Goal: Information Seeking & Learning: Compare options

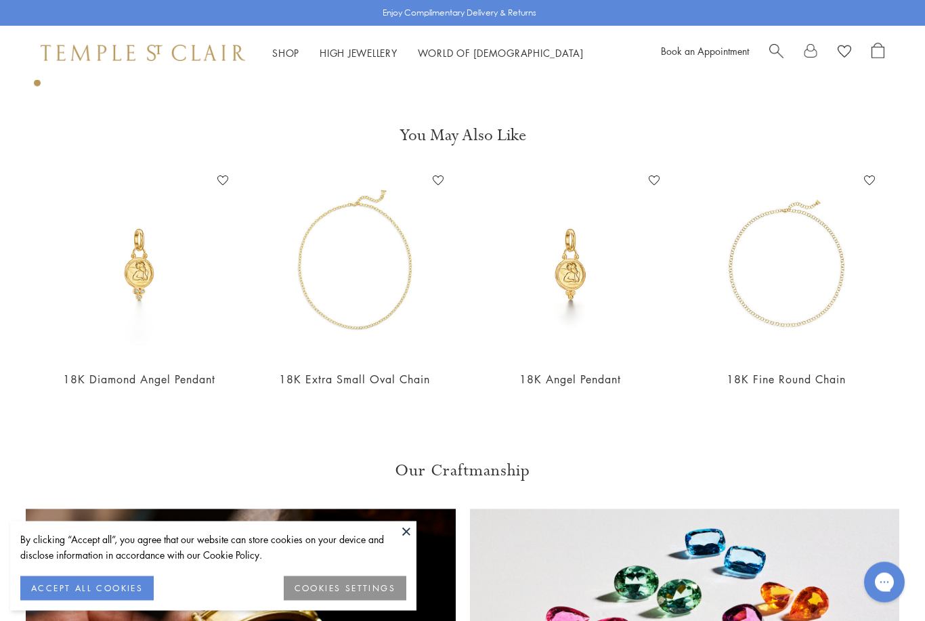
scroll to position [916, 0]
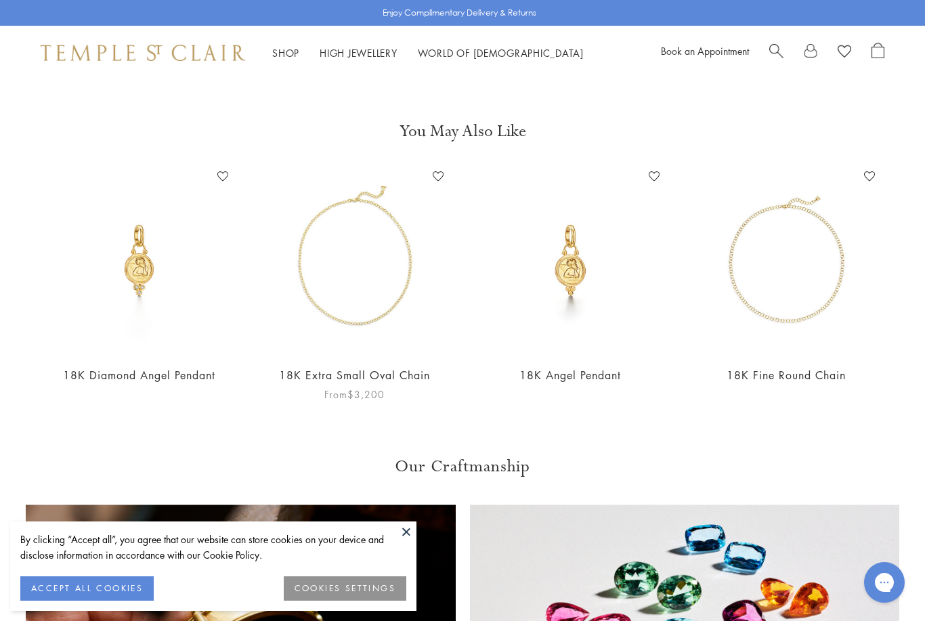
click at [373, 323] on img at bounding box center [355, 260] width 189 height 189
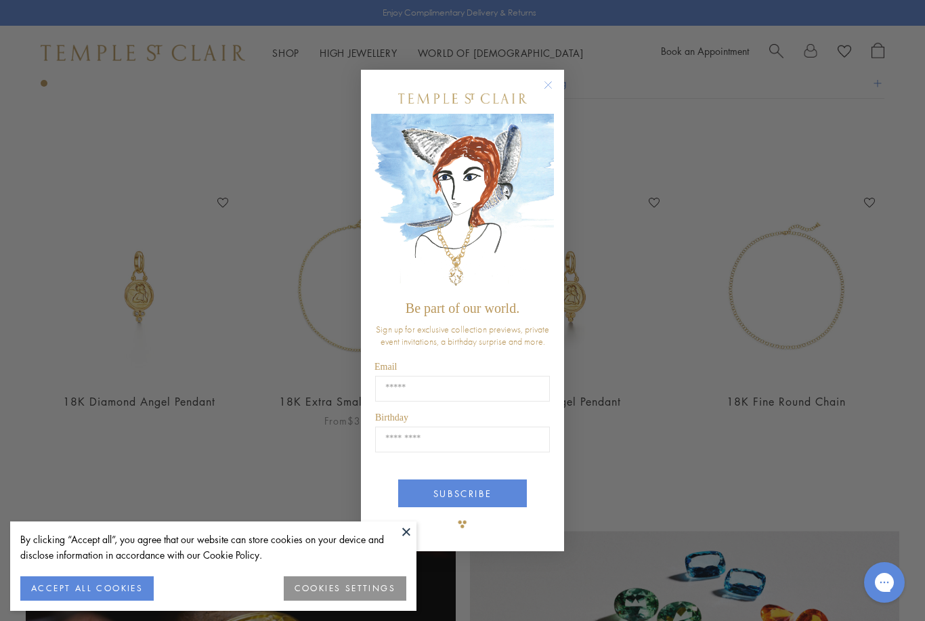
scroll to position [960, 0]
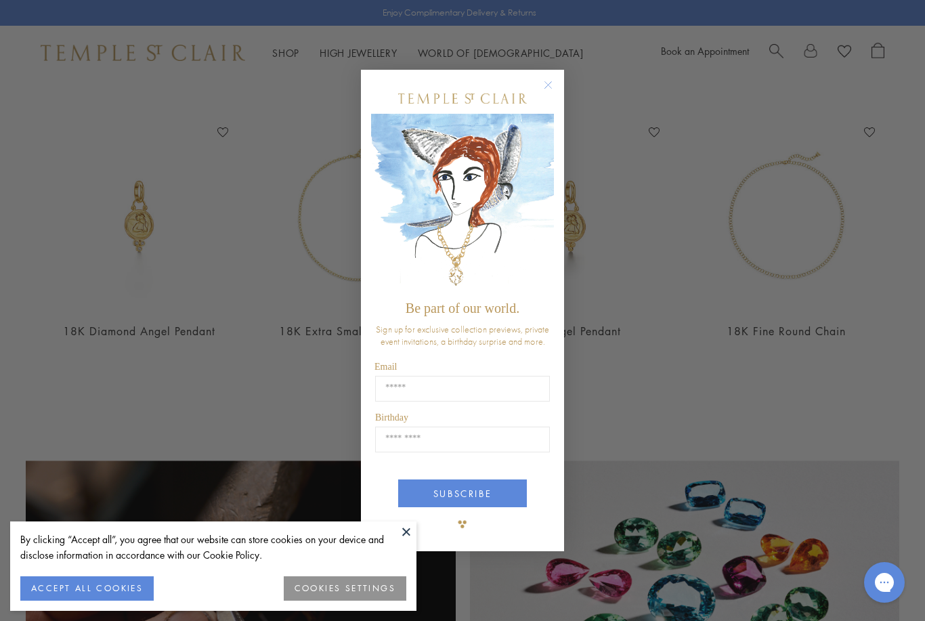
click at [681, 333] on div "Close dialog Be part of our world. Sign up for exclusive collection previews, p…" at bounding box center [462, 310] width 925 height 621
click at [689, 362] on div "Close dialog Be part of our world. Sign up for exclusive collection previews, p…" at bounding box center [462, 310] width 925 height 621
click at [547, 77] on circle "Close dialog" at bounding box center [549, 85] width 16 height 16
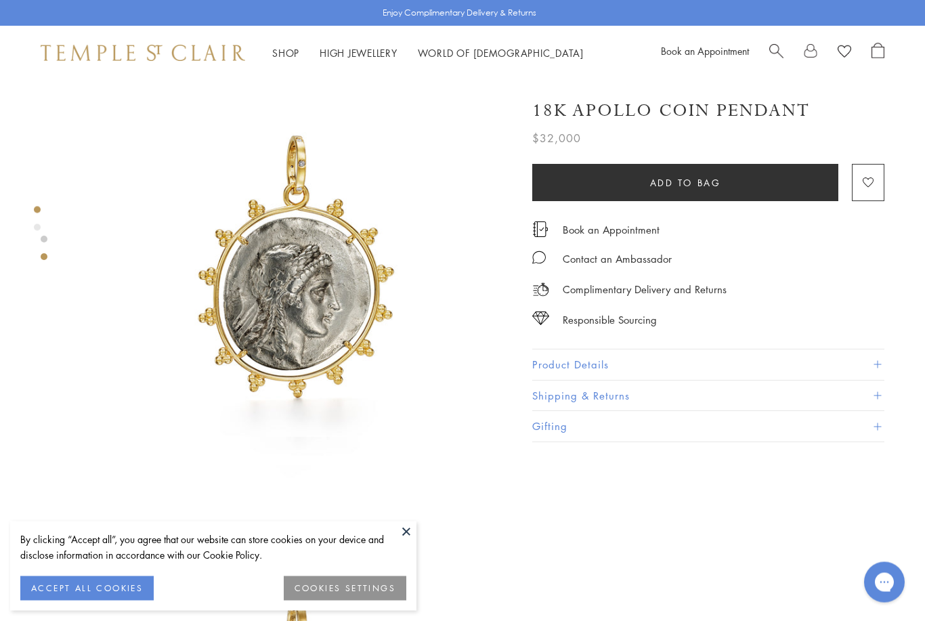
scroll to position [0, 0]
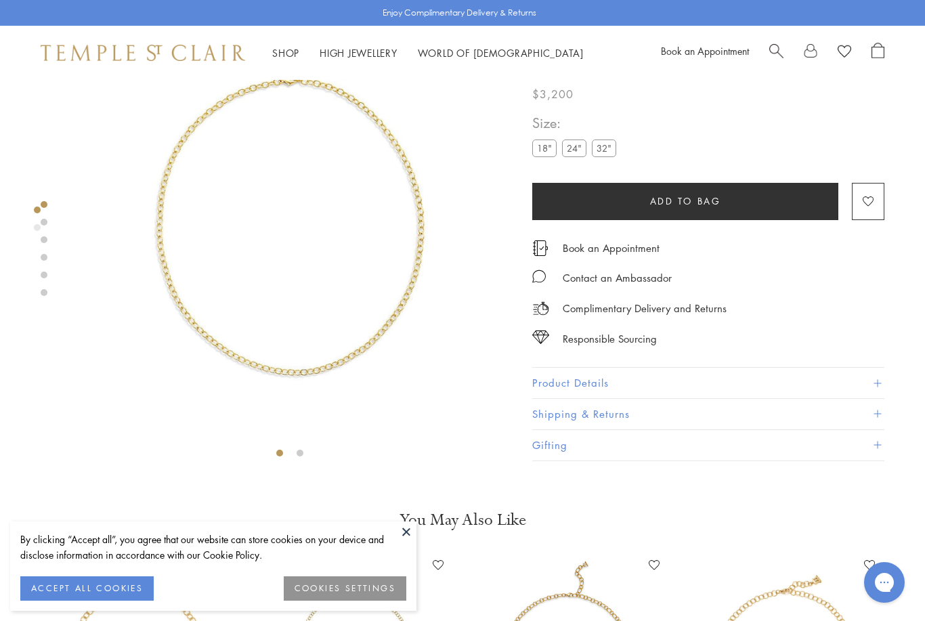
scroll to position [70, 0]
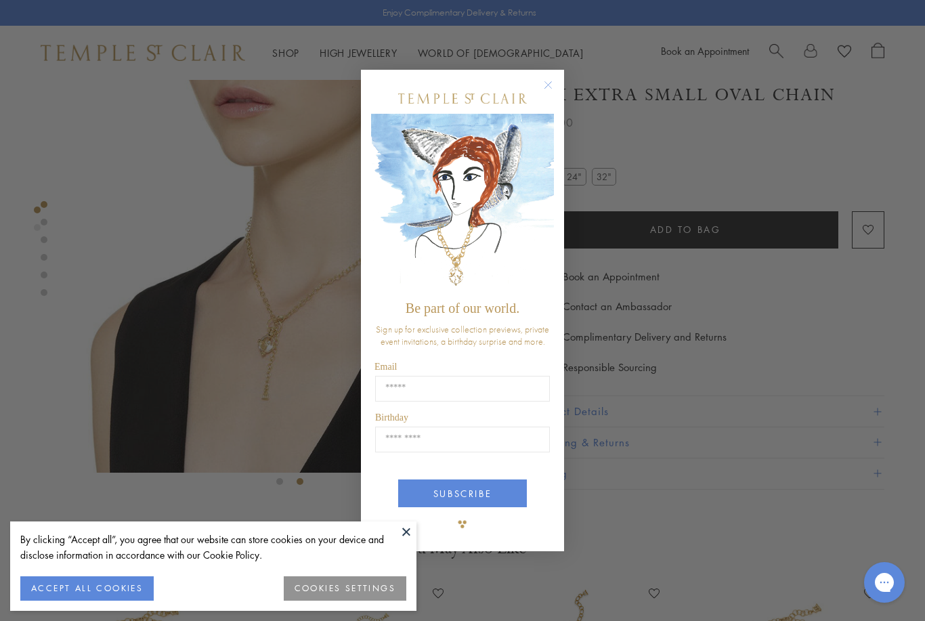
scroll to position [51, 3]
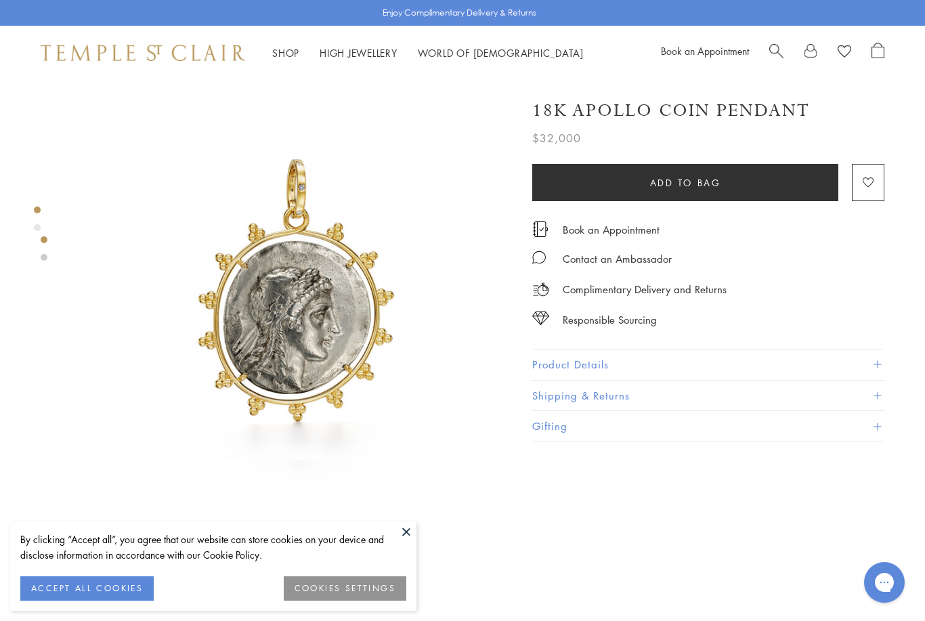
click at [783, 54] on span "Search" at bounding box center [776, 50] width 14 height 14
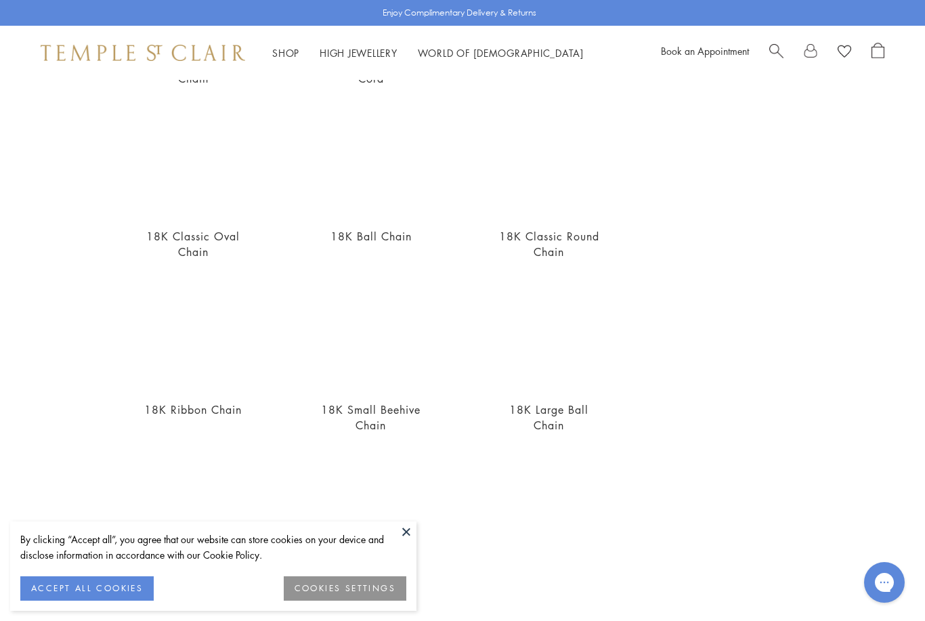
scroll to position [279, 0]
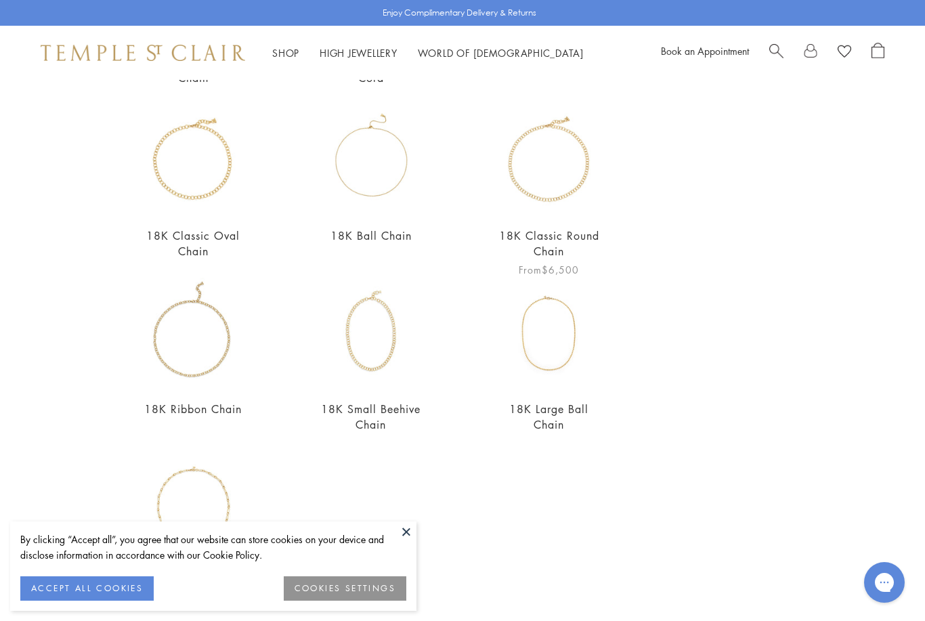
type input "******"
click at [555, 234] on link "18K Classic Round Chain" at bounding box center [549, 243] width 100 height 30
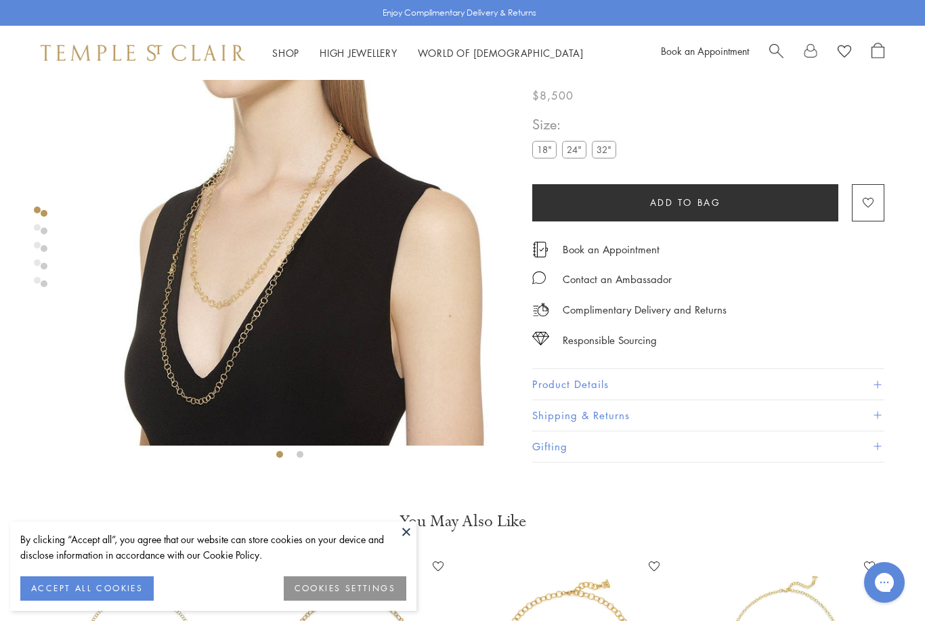
scroll to position [77, 0]
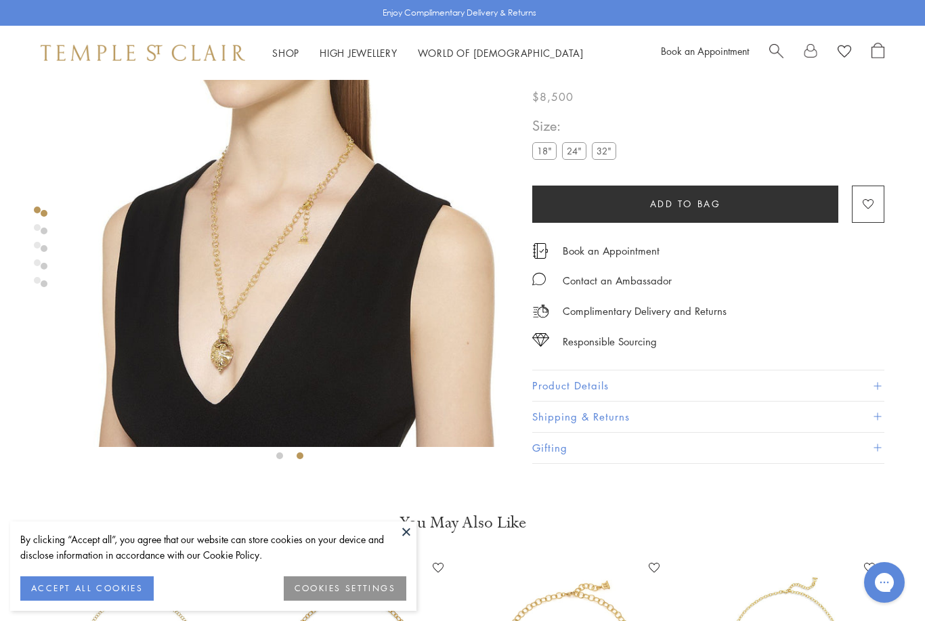
click at [238, 295] on img at bounding box center [290, 225] width 444 height 444
click at [243, 278] on img at bounding box center [290, 225] width 444 height 444
click at [247, 285] on img at bounding box center [290, 225] width 444 height 444
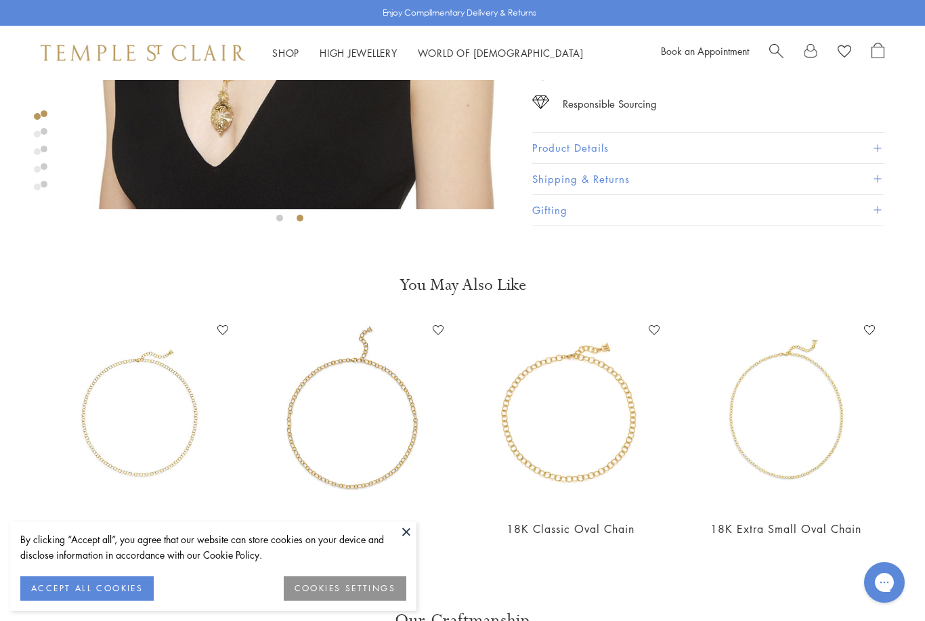
scroll to position [313, 0]
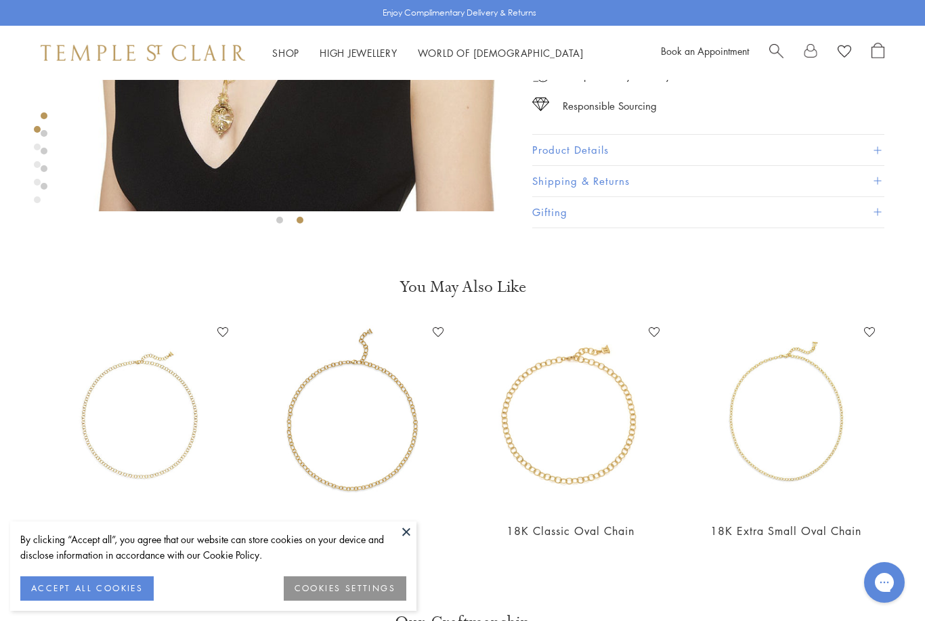
click at [380, 488] on img at bounding box center [355, 416] width 189 height 189
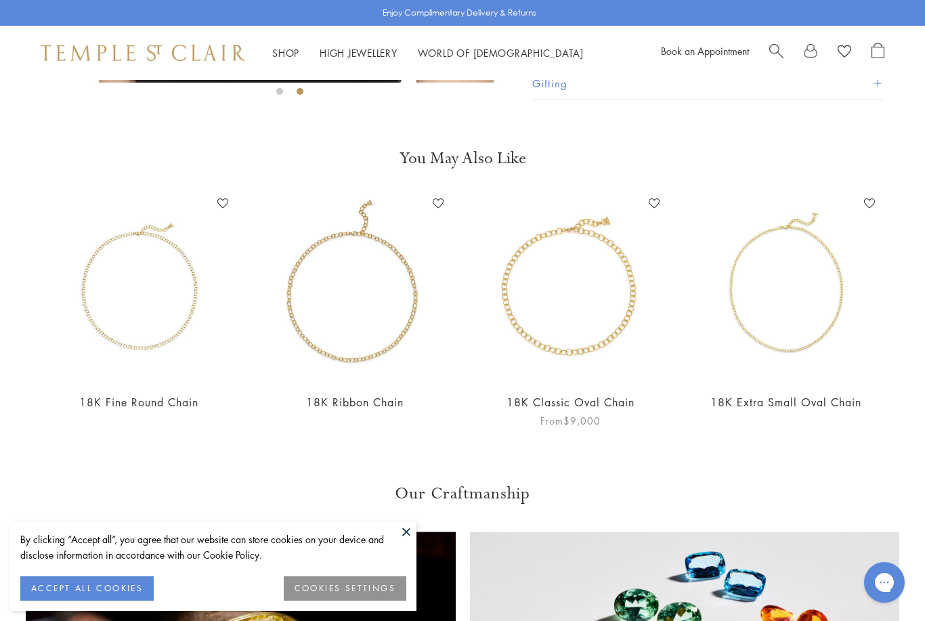
click at [614, 351] on img at bounding box center [570, 287] width 189 height 189
click at [352, 352] on img at bounding box center [355, 287] width 189 height 189
click at [575, 356] on img at bounding box center [570, 287] width 189 height 189
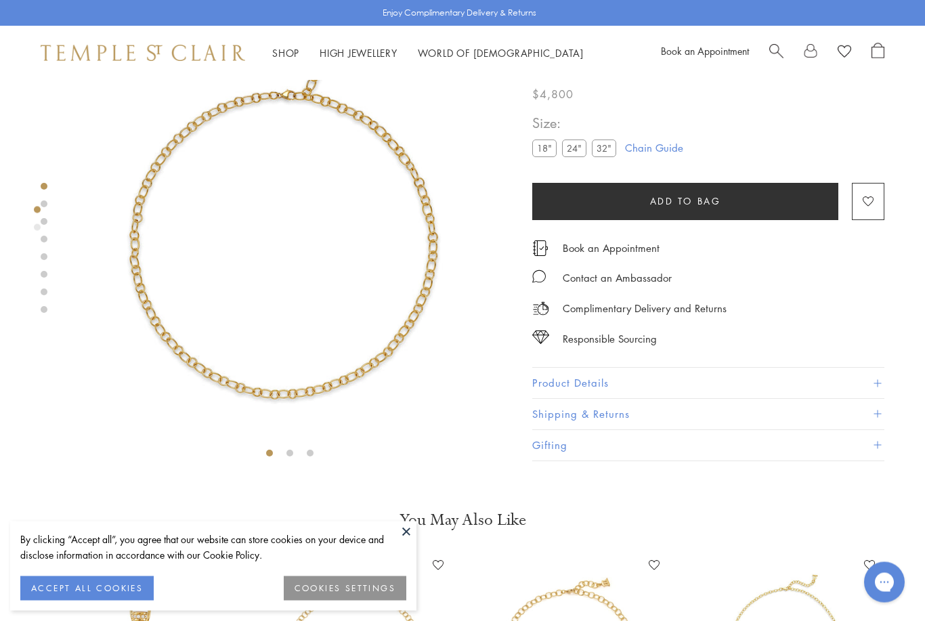
scroll to position [80, 0]
click at [337, 387] on img at bounding box center [290, 222] width 444 height 444
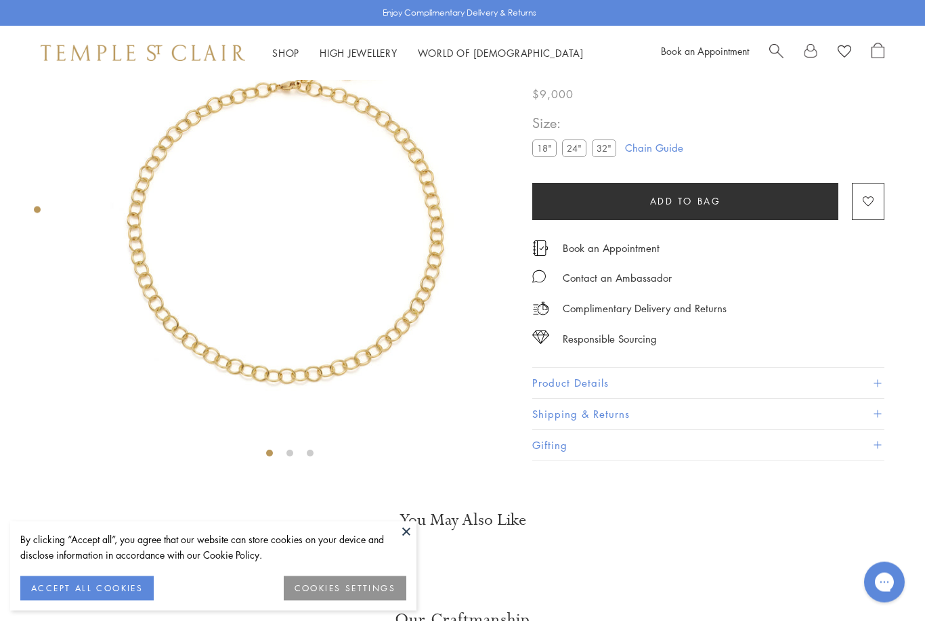
scroll to position [80, 0]
click at [333, 360] on img at bounding box center [290, 222] width 444 height 444
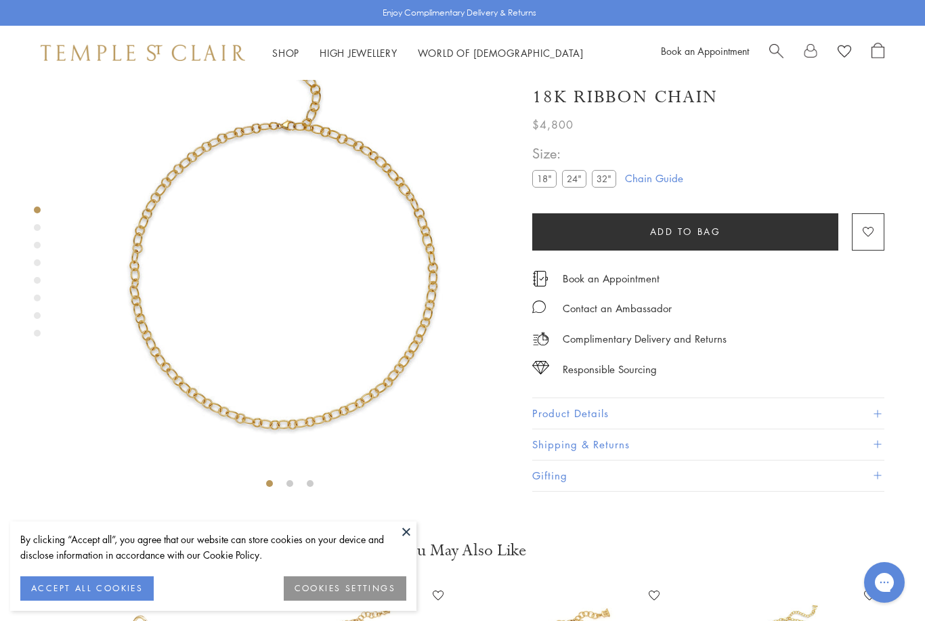
scroll to position [80, 0]
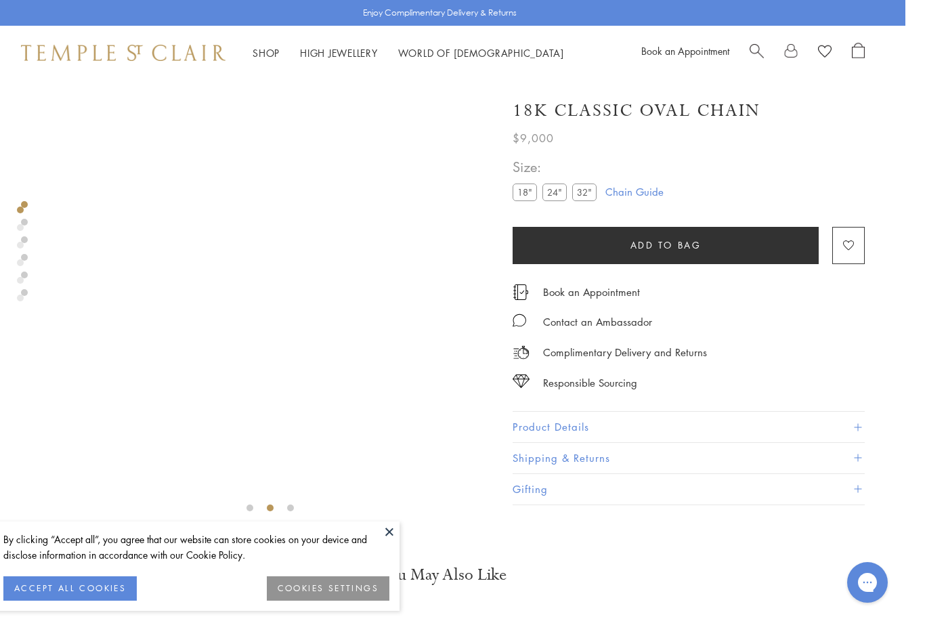
scroll to position [0, 3]
